Goal: Transaction & Acquisition: Subscribe to service/newsletter

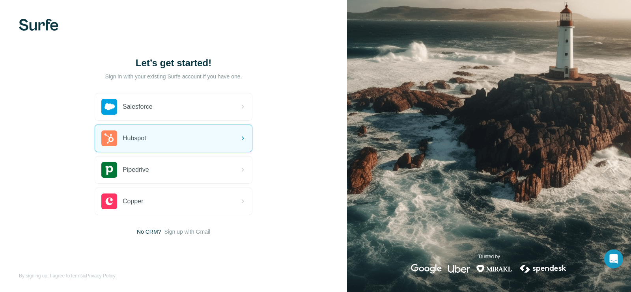
click at [209, 142] on div "Hubspot" at bounding box center [173, 138] width 157 height 27
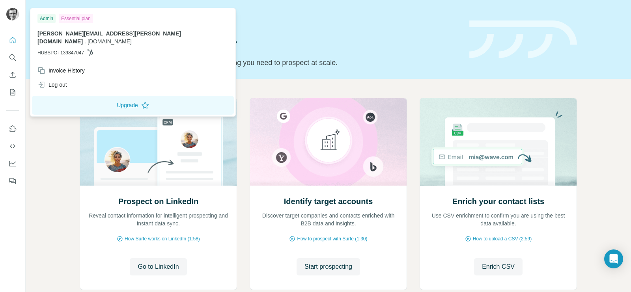
click at [15, 14] on img at bounding box center [12, 14] width 13 height 13
click at [76, 18] on div "Essential plan" at bounding box center [76, 18] width 34 height 9
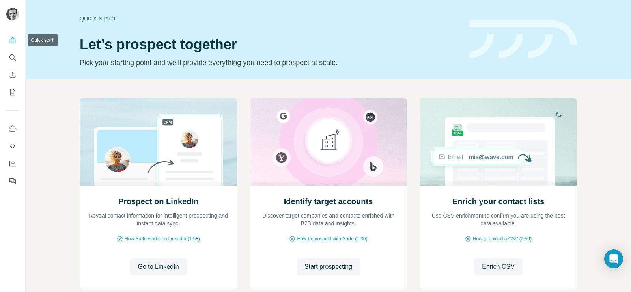
click at [10, 39] on icon "Quick start" at bounding box center [13, 40] width 8 height 8
click at [13, 162] on icon "Dashboard" at bounding box center [13, 164] width 8 height 8
